Goal: Task Accomplishment & Management: Complete application form

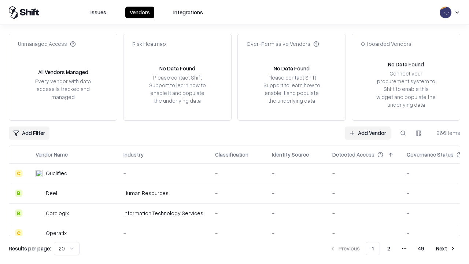
click at [368, 133] on link "Add Vendor" at bounding box center [368, 132] width 46 height 13
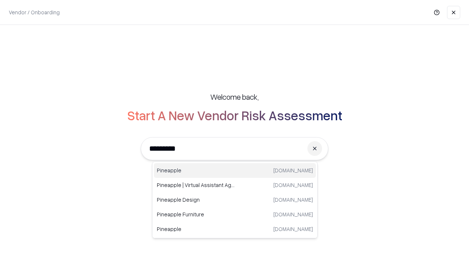
click at [235, 170] on div "Pineapple [DOMAIN_NAME]" at bounding box center [235, 170] width 162 height 15
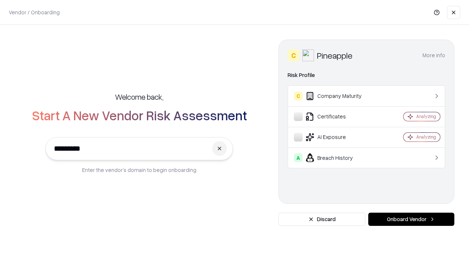
type input "*********"
click at [411, 219] on button "Onboard Vendor" at bounding box center [411, 219] width 86 height 13
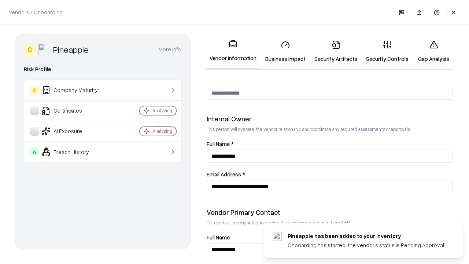
scroll to position [380, 0]
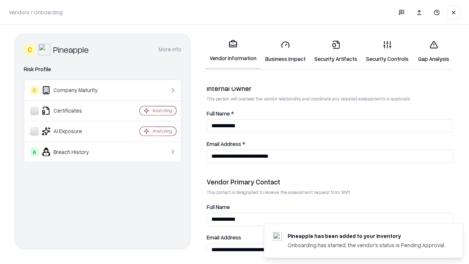
click at [286, 51] on link "Business Impact" at bounding box center [285, 51] width 49 height 34
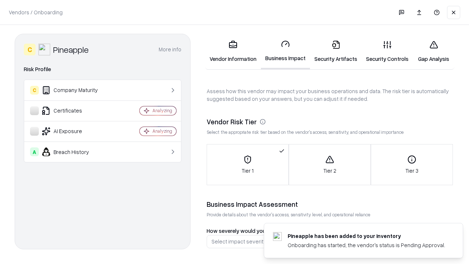
click at [336, 51] on link "Security Artifacts" at bounding box center [336, 51] width 52 height 34
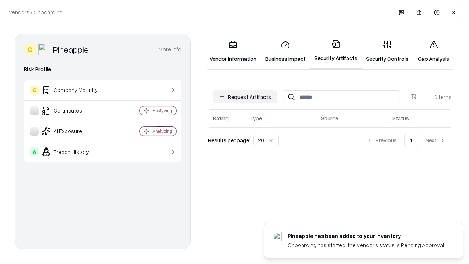
click at [245, 97] on button "Request Artifacts" at bounding box center [245, 96] width 64 height 13
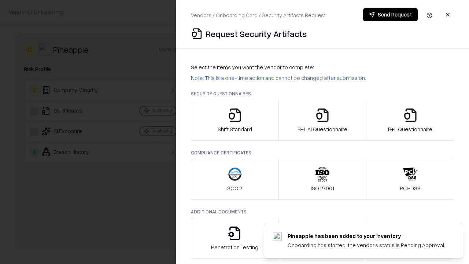
click at [235, 120] on icon "button" at bounding box center [235, 115] width 15 height 15
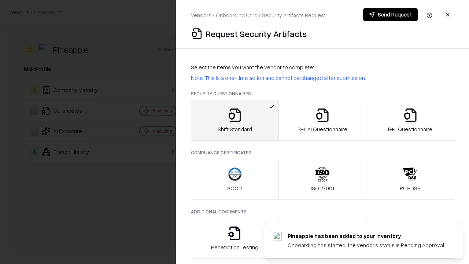
click at [390, 15] on button "Send Request" at bounding box center [390, 14] width 55 height 13
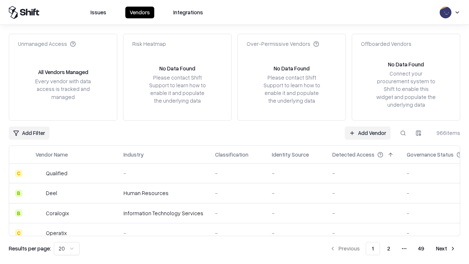
click at [403, 133] on button at bounding box center [403, 132] width 13 height 13
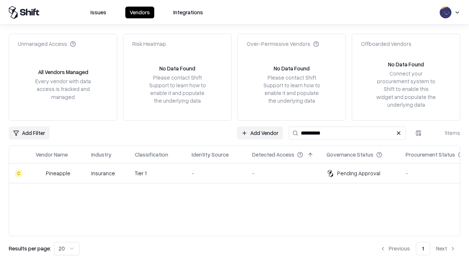
type input "*********"
click at [239, 173] on div "-" at bounding box center [216, 173] width 49 height 8
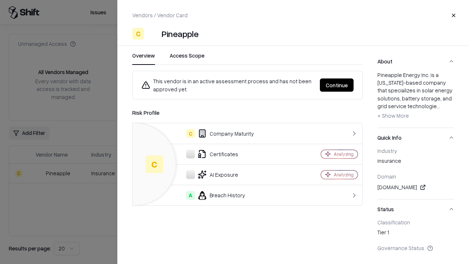
click at [337, 85] on button "Continue" at bounding box center [337, 84] width 34 height 13
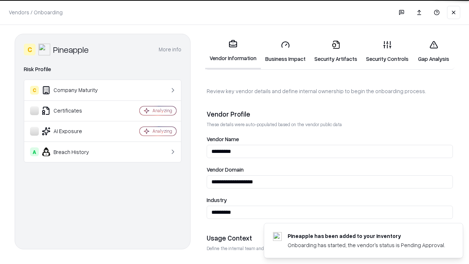
click at [336, 51] on link "Security Artifacts" at bounding box center [336, 51] width 52 height 34
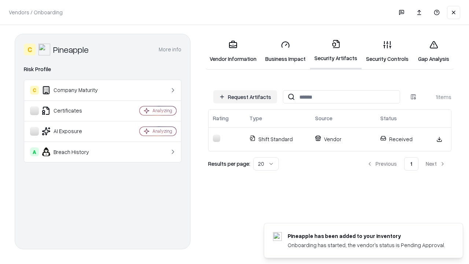
click at [434, 51] on link "Gap Analysis" at bounding box center [433, 51] width 41 height 34
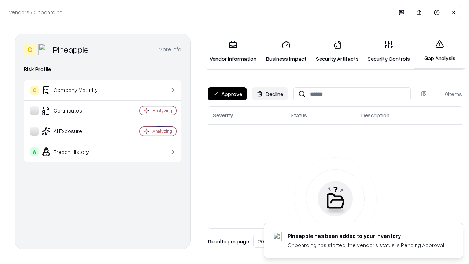
click at [227, 94] on button "Approve" at bounding box center [227, 93] width 38 height 13
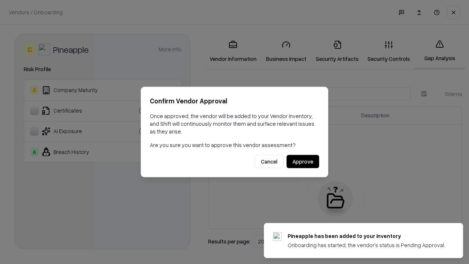
click at [303, 161] on button "Approve" at bounding box center [303, 161] width 33 height 13
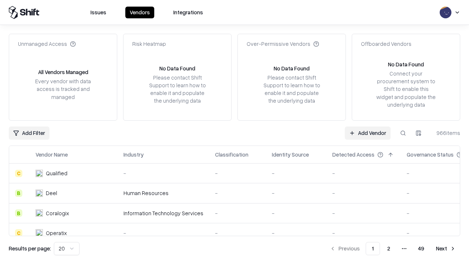
type input "*********"
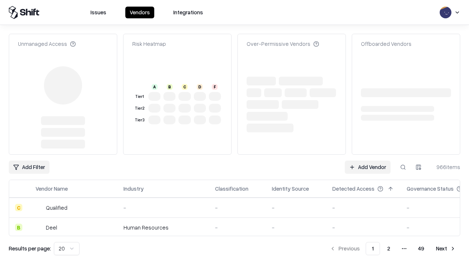
click at [368, 167] on link "Add Vendor" at bounding box center [368, 167] width 46 height 13
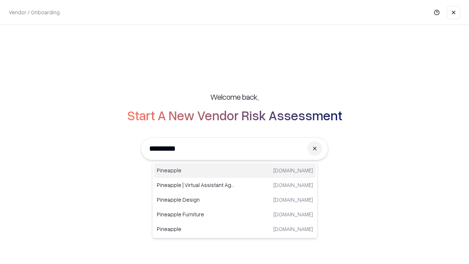
click at [235, 170] on div "Pineapple [DOMAIN_NAME]" at bounding box center [235, 170] width 162 height 15
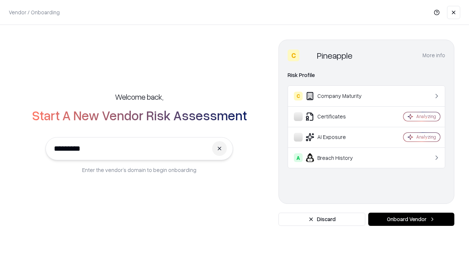
type input "*********"
click at [411, 219] on button "Onboard Vendor" at bounding box center [411, 219] width 86 height 13
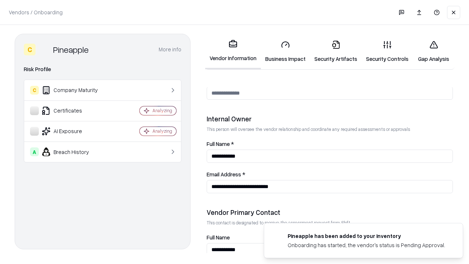
scroll to position [380, 0]
